Goal: Connect with others: Establish contact or relationships with other users

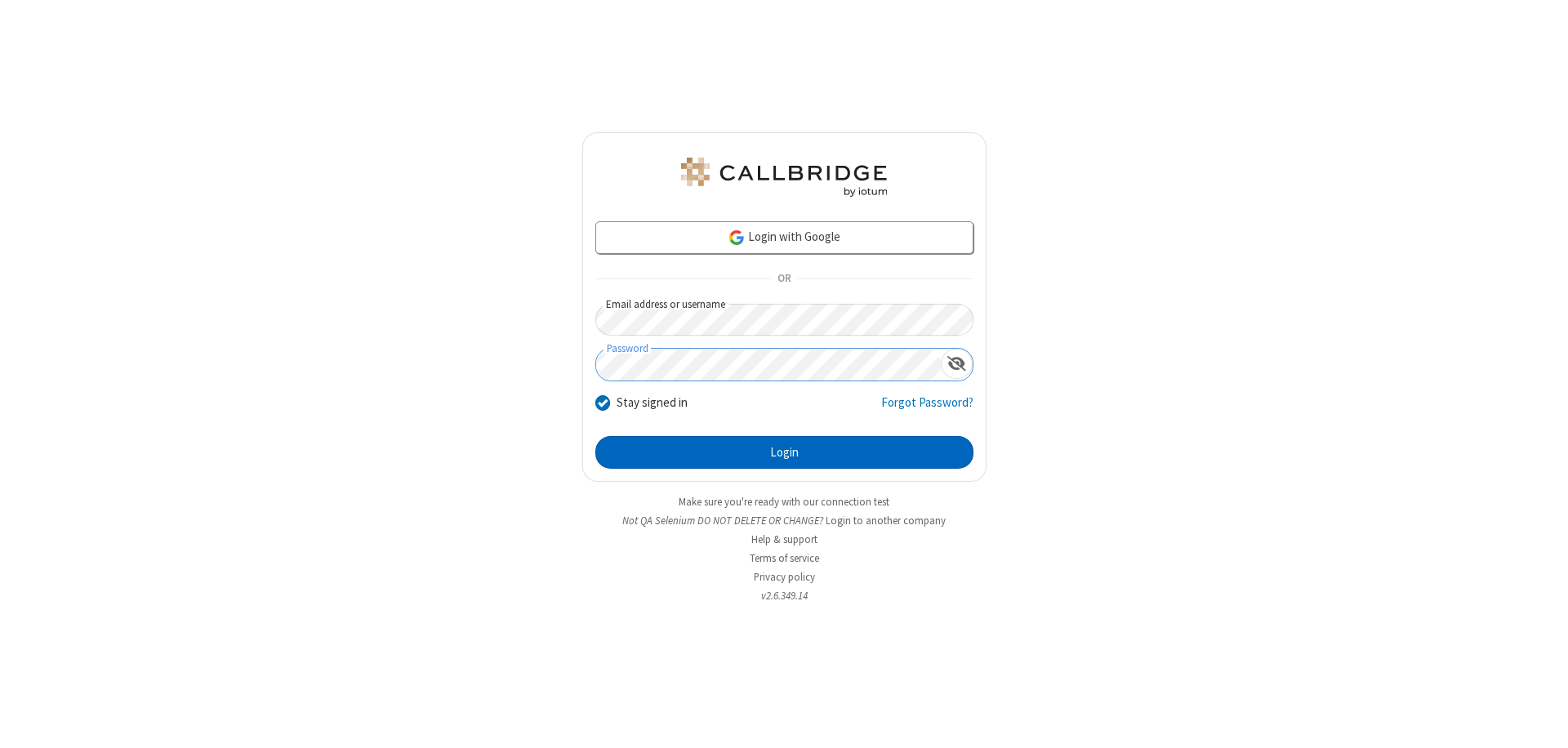
click at [784, 452] on button "Login" at bounding box center [784, 451] width 378 height 33
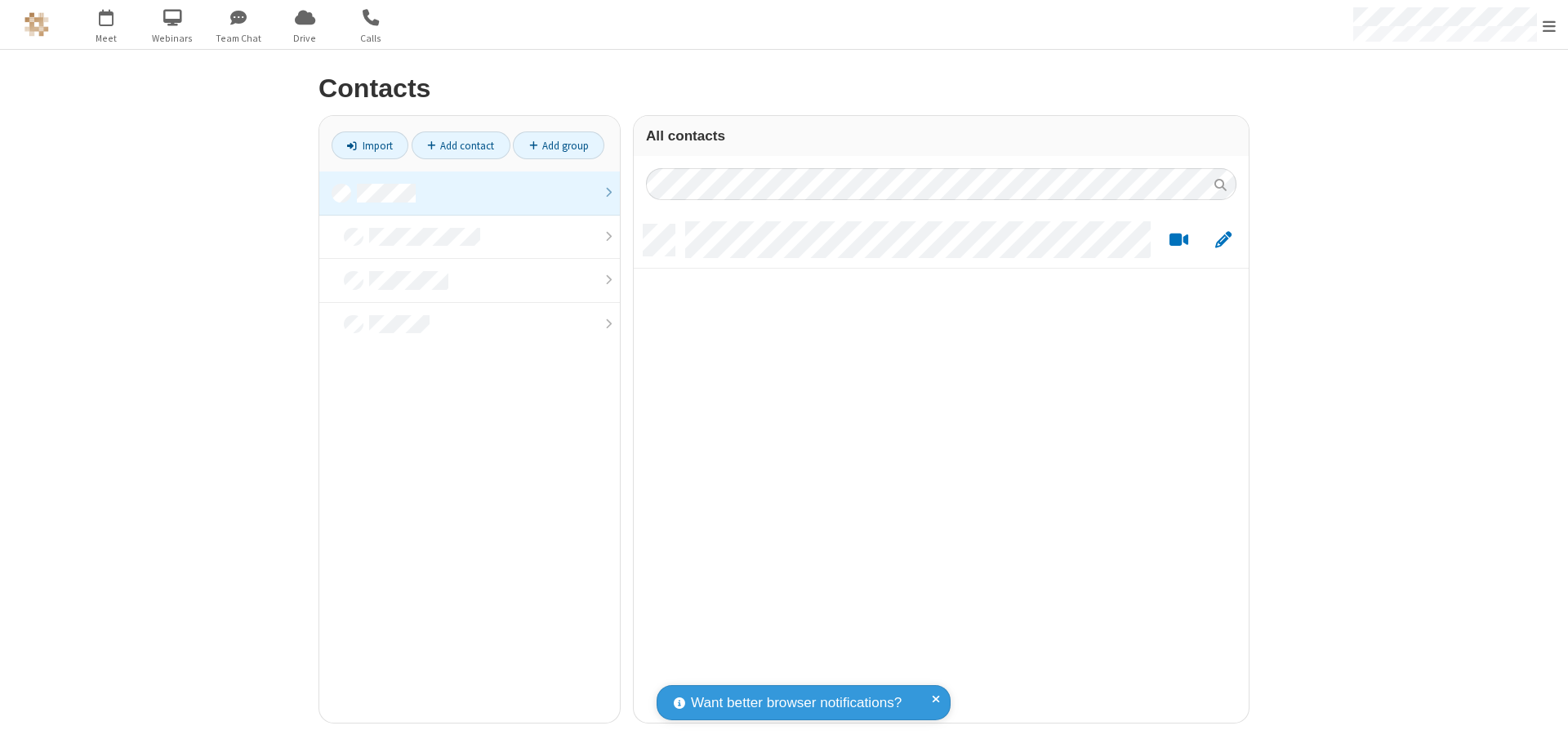
scroll to position [498, 603]
click at [469, 193] on link at bounding box center [469, 194] width 300 height 44
click at [460, 145] on link "Add contact" at bounding box center [461, 144] width 99 height 27
